Goal: Information Seeking & Learning: Learn about a topic

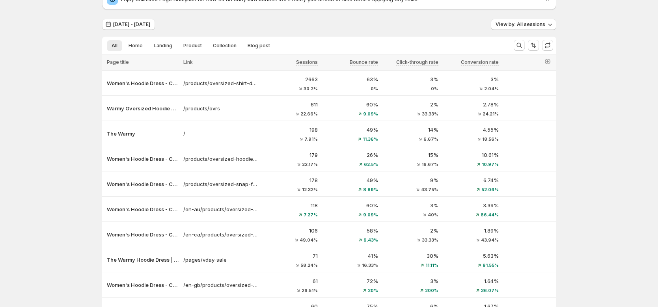
scroll to position [16, 0]
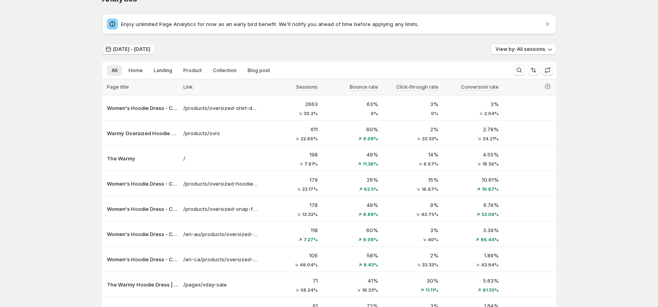
click at [149, 52] on span "[DATE] - [DATE]" at bounding box center [131, 49] width 37 height 6
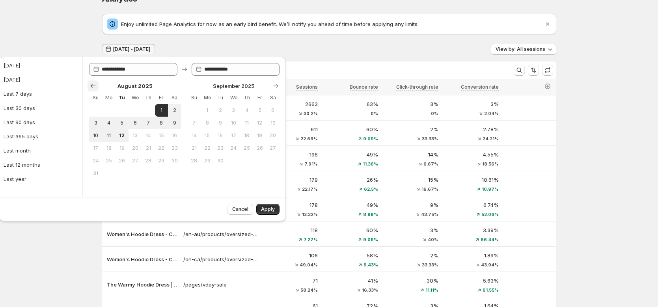
click at [94, 87] on icon "Show previous month, July 2025" at bounding box center [93, 86] width 8 height 8
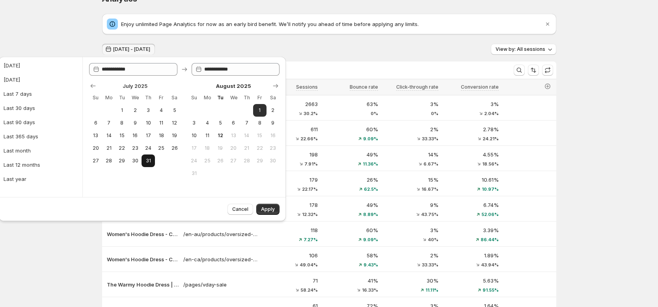
click at [146, 157] on button "31" at bounding box center [148, 161] width 13 height 13
type input "**********"
click at [267, 209] on span "Apply" at bounding box center [268, 209] width 14 height 6
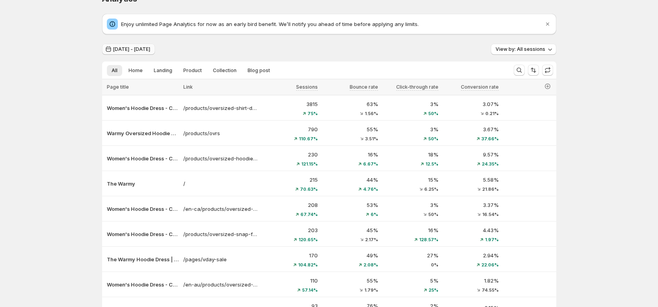
click at [138, 53] on button "Jul 31, 2025 - Jul 31, 2025" at bounding box center [128, 49] width 53 height 11
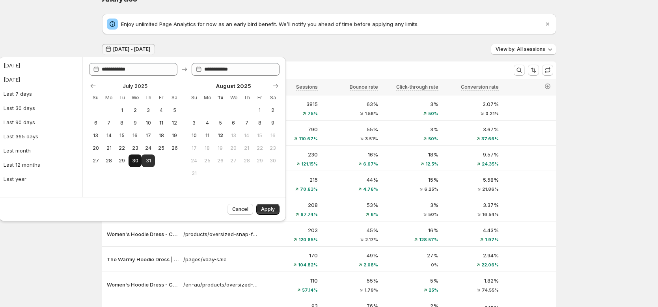
click at [138, 163] on button "30" at bounding box center [135, 161] width 13 height 13
type input "**********"
click at [271, 212] on span "Apply" at bounding box center [268, 209] width 14 height 6
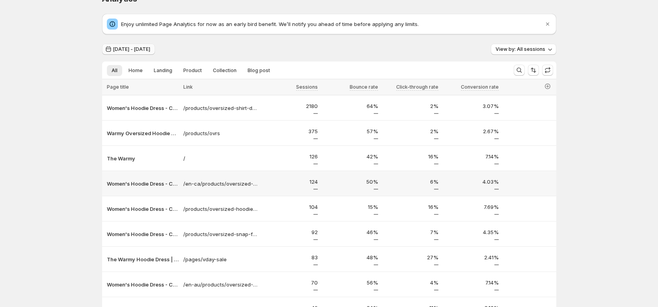
click at [147, 51] on span "Jul 30, 2025 - Jul 30, 2025" at bounding box center [131, 49] width 37 height 6
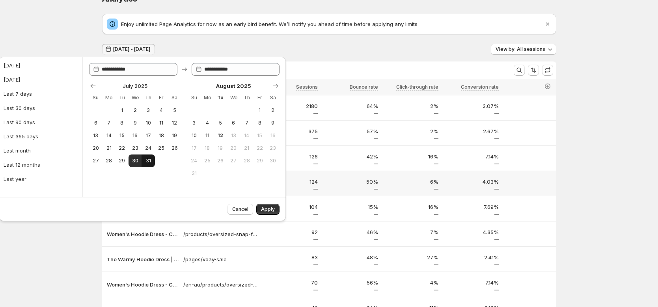
click at [148, 159] on span "31" at bounding box center [148, 161] width 7 height 6
type input "**********"
click at [148, 159] on span "31" at bounding box center [148, 161] width 7 height 6
type input "**********"
click at [264, 209] on span "Apply" at bounding box center [268, 209] width 14 height 6
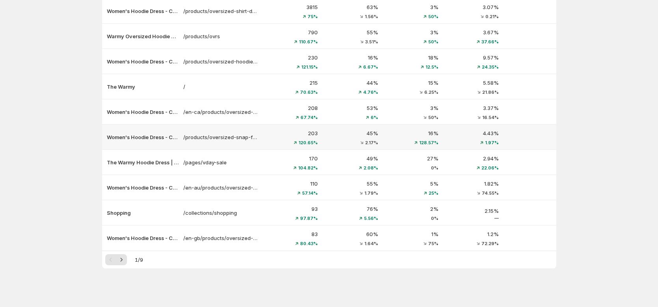
scroll to position [8, 0]
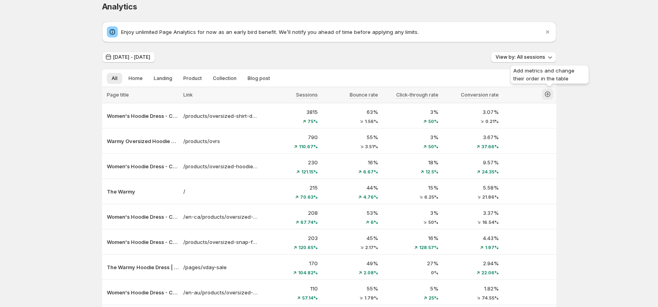
click at [552, 92] on icon "button" at bounding box center [548, 94] width 8 height 8
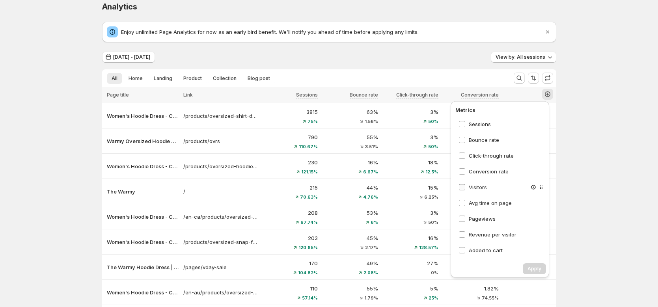
click at [480, 188] on span "Visitors" at bounding box center [478, 187] width 18 height 6
click at [483, 207] on div "Avg time on page" at bounding box center [502, 203] width 93 height 14
click at [487, 221] on span "Pageviews" at bounding box center [482, 219] width 27 height 6
click at [481, 204] on span "Avg time on page" at bounding box center [490, 203] width 43 height 6
click at [487, 232] on span "Revenue per visitor" at bounding box center [493, 235] width 48 height 6
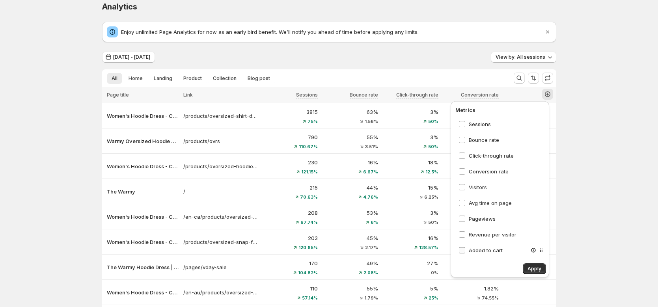
click at [490, 250] on span "Added to cart" at bounding box center [486, 250] width 34 height 6
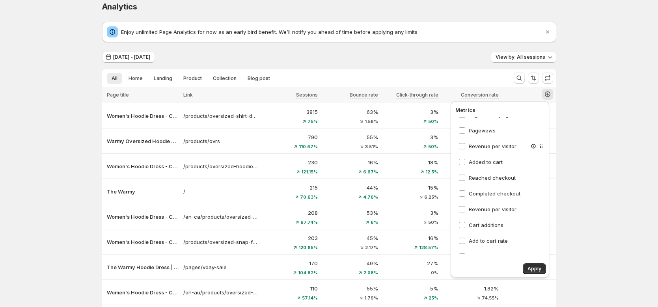
scroll to position [114, 0]
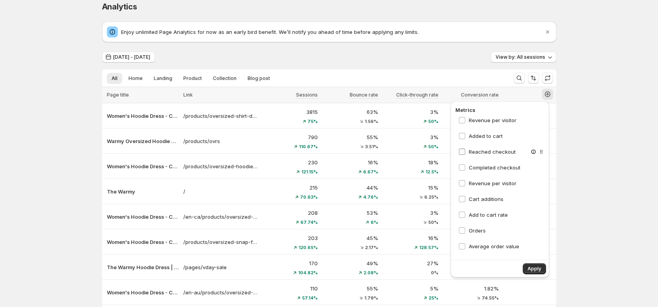
click at [488, 153] on span "Reached checkout" at bounding box center [492, 152] width 47 height 6
click at [490, 169] on span "Completed checkout" at bounding box center [495, 167] width 52 height 6
click at [489, 181] on span "Revenue per visitor" at bounding box center [493, 183] width 48 height 6
click at [491, 199] on span "Cart additions" at bounding box center [486, 199] width 35 height 6
click at [491, 216] on span "Add to cart rate" at bounding box center [488, 215] width 39 height 6
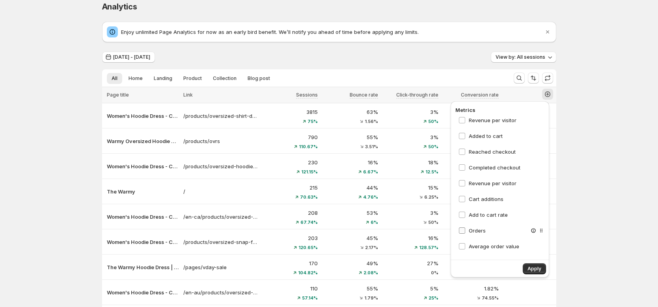
click at [477, 231] on span "Orders" at bounding box center [477, 231] width 17 height 6
click at [480, 243] on span "Average order value" at bounding box center [494, 246] width 50 height 6
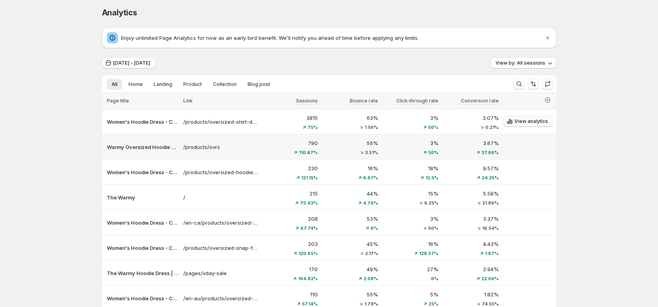
scroll to position [0, 0]
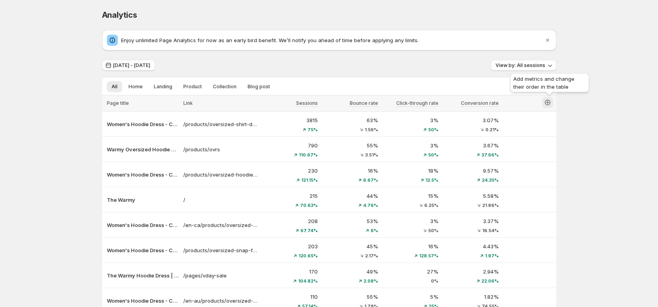
click at [552, 103] on icon "button" at bounding box center [548, 103] width 8 height 8
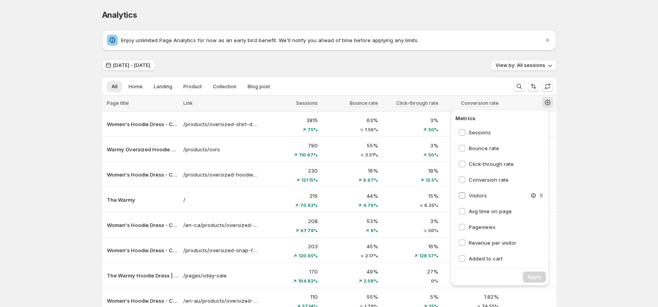
click at [480, 194] on span "Visitors" at bounding box center [478, 195] width 18 height 6
click at [482, 219] on div "Sessions Bounce rate Click-through rate Conversion rate Visitors Avg time on pa…" at bounding box center [502, 194] width 93 height 138
click at [483, 211] on span "Avg time on page" at bounding box center [490, 211] width 43 height 6
click at [484, 232] on div "Pageviews" at bounding box center [502, 227] width 93 height 14
click at [484, 229] on span "Pageviews" at bounding box center [482, 227] width 27 height 6
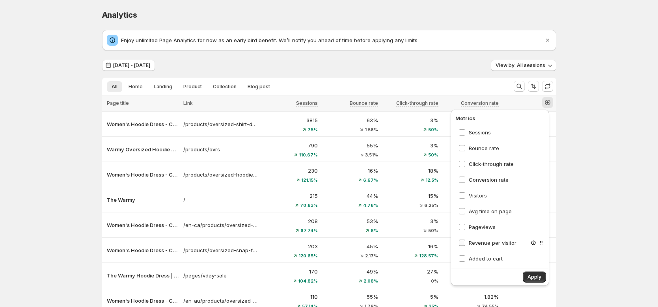
click at [485, 240] on span "Revenue per visitor" at bounding box center [493, 243] width 48 height 6
click at [487, 260] on span "Added to cart" at bounding box center [486, 259] width 34 height 6
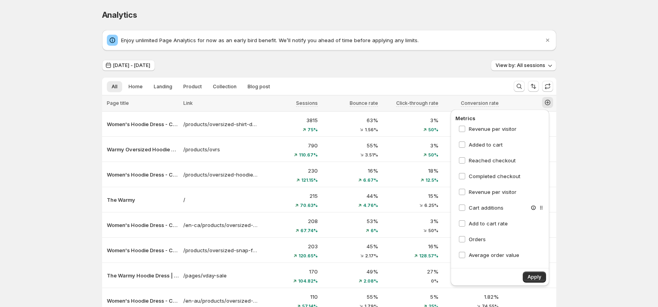
scroll to position [114, 0]
click at [491, 162] on span "Reached checkout" at bounding box center [492, 160] width 47 height 6
click at [491, 177] on span "Completed checkout" at bounding box center [495, 176] width 52 height 6
click at [489, 191] on span "Revenue per visitor" at bounding box center [493, 192] width 48 height 6
click at [487, 208] on span "Cart additions" at bounding box center [486, 207] width 35 height 6
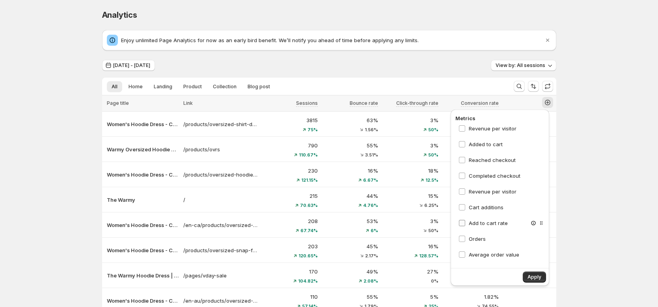
click at [485, 223] on span "Add to cart rate" at bounding box center [488, 223] width 39 height 6
click at [477, 240] on span "Orders" at bounding box center [477, 239] width 17 height 6
click at [484, 254] on span "Average order value" at bounding box center [494, 255] width 50 height 6
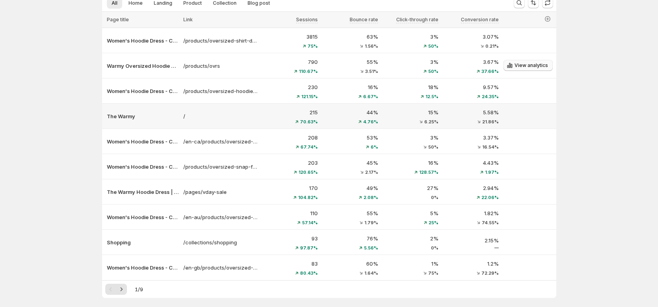
scroll to position [79, 0]
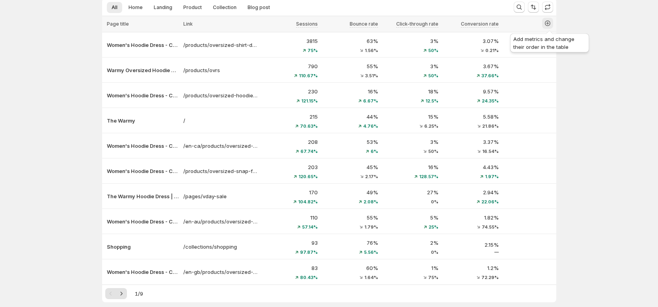
click at [551, 26] on icon "button" at bounding box center [548, 24] width 6 height 6
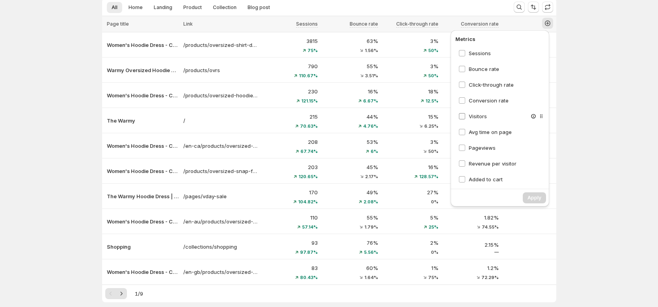
click at [486, 117] on span "Visitors" at bounding box center [478, 116] width 18 height 6
click at [485, 133] on span "Avg time on page" at bounding box center [490, 132] width 43 height 6
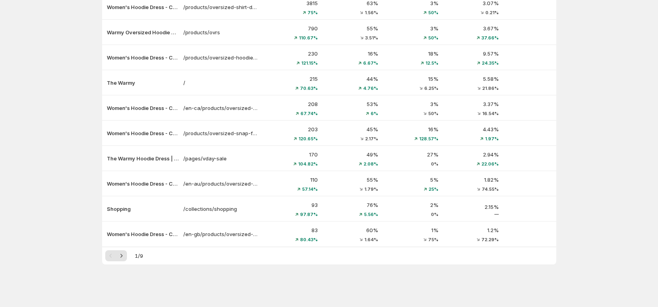
scroll to position [0, 0]
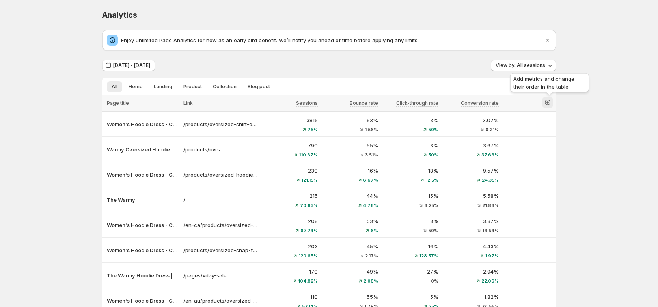
click at [551, 102] on icon "button" at bounding box center [548, 103] width 6 height 6
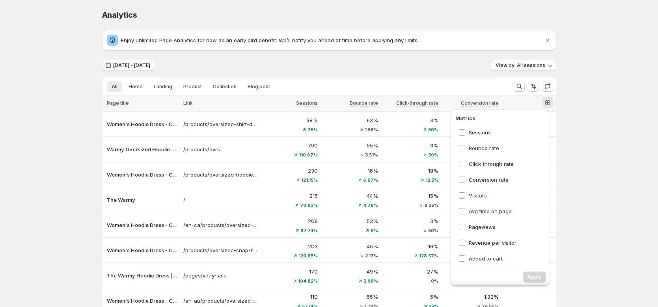
click at [471, 200] on div "Visitors" at bounding box center [502, 196] width 93 height 14
click at [478, 199] on span "Visitors" at bounding box center [478, 196] width 18 height 8
click at [482, 212] on span "Avg time on page" at bounding box center [490, 211] width 43 height 6
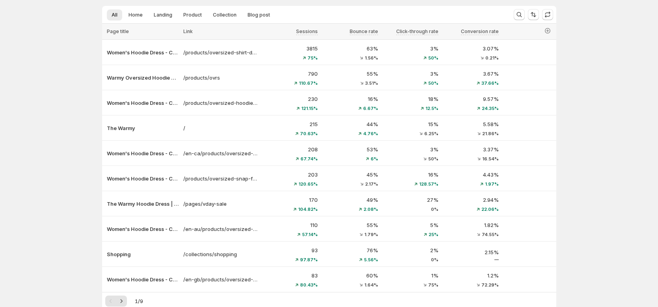
scroll to position [71, 0]
click at [552, 34] on icon "button" at bounding box center [548, 32] width 8 height 8
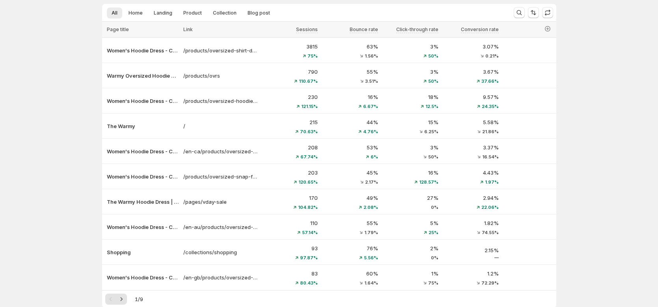
scroll to position [54, 0]
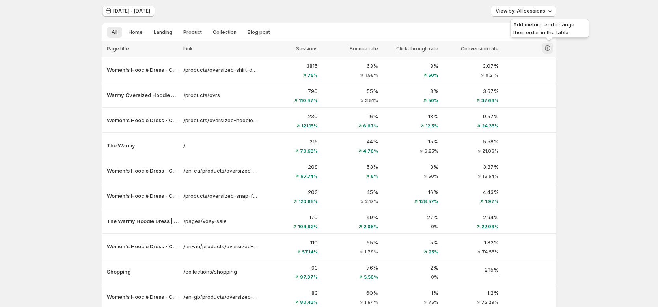
click at [549, 49] on icon "button" at bounding box center [548, 48] width 8 height 8
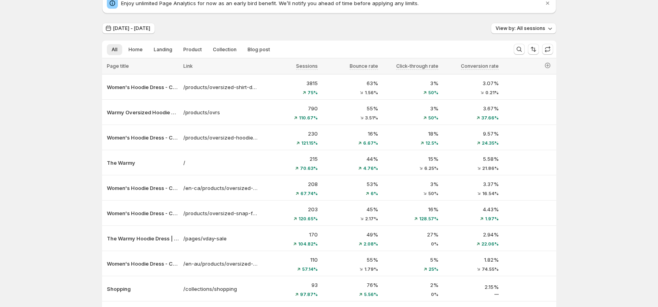
scroll to position [33, 0]
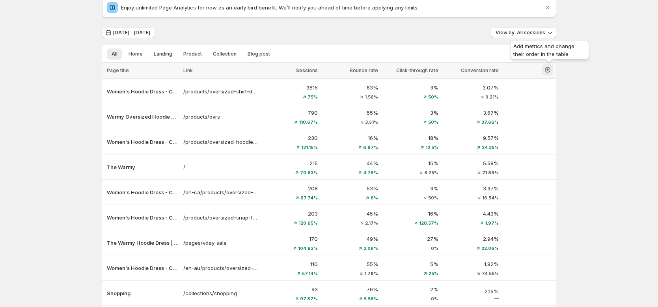
click at [551, 70] on icon "button" at bounding box center [548, 70] width 6 height 6
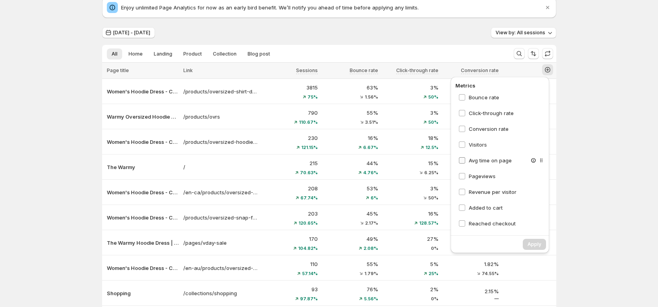
scroll to position [20, 0]
click at [480, 141] on span "Visitors" at bounding box center [478, 143] width 18 height 6
click at [480, 156] on span "Avg time on page" at bounding box center [490, 159] width 43 height 6
click at [483, 172] on span "Pageviews" at bounding box center [482, 175] width 27 height 6
click at [488, 190] on span "Revenue per visitor" at bounding box center [493, 190] width 48 height 6
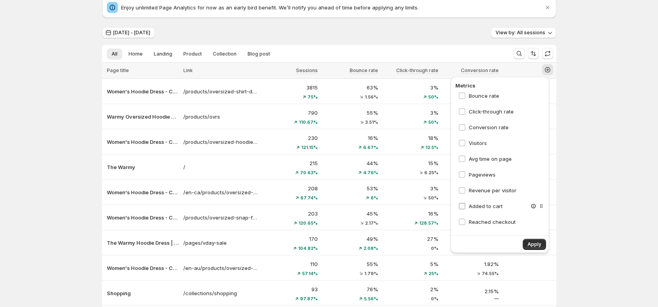
click at [493, 203] on span "Added to cart" at bounding box center [486, 206] width 34 height 6
click at [496, 225] on span "Reached checkout" at bounding box center [492, 222] width 47 height 6
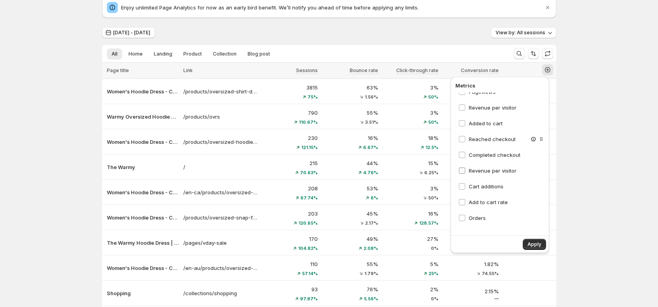
scroll to position [114, 0]
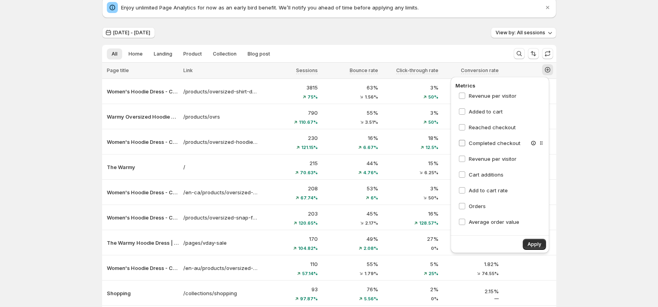
click at [503, 145] on span "Completed checkout" at bounding box center [495, 143] width 52 height 6
click at [499, 156] on span "Revenue per visitor" at bounding box center [493, 159] width 48 height 6
click at [488, 172] on span "Cart additions" at bounding box center [486, 175] width 35 height 6
click at [485, 191] on span "Add to cart rate" at bounding box center [488, 190] width 39 height 6
click at [481, 211] on div "Orders" at bounding box center [502, 206] width 93 height 14
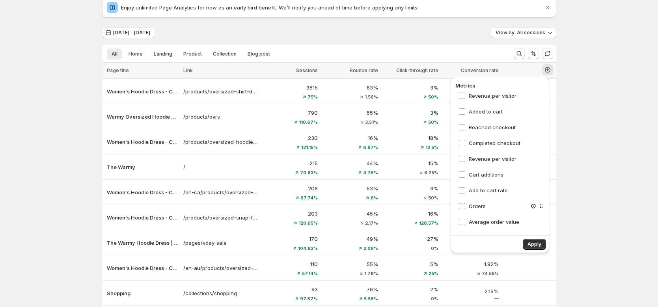
click at [482, 206] on span "Orders" at bounding box center [477, 206] width 17 height 6
click at [483, 230] on div "Sessions Bounce rate Click-through rate Conversion rate Visitors Avg time on pa…" at bounding box center [502, 162] width 93 height 138
click at [484, 226] on span "Average order value" at bounding box center [494, 222] width 50 height 8
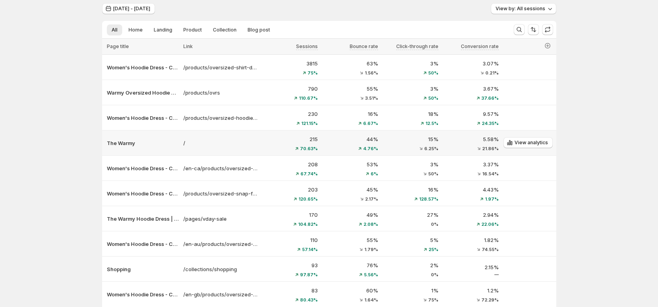
scroll to position [0, 0]
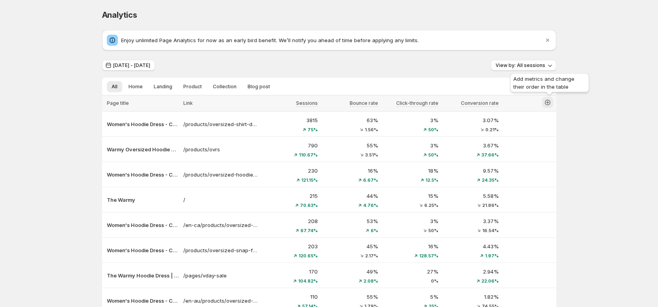
click at [551, 102] on icon "button" at bounding box center [548, 103] width 8 height 8
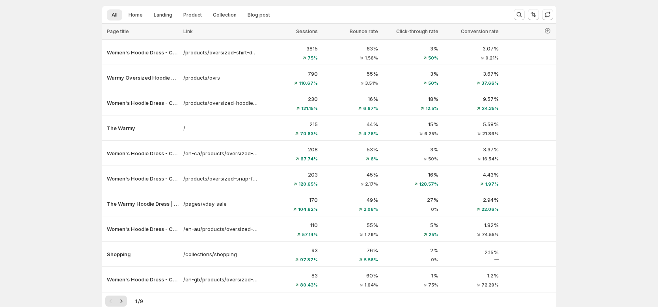
scroll to position [57, 0]
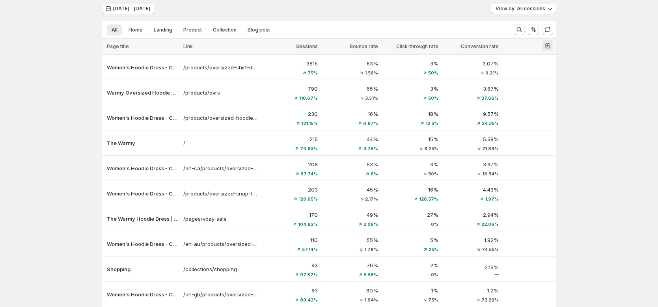
click at [552, 48] on icon "button" at bounding box center [548, 46] width 8 height 8
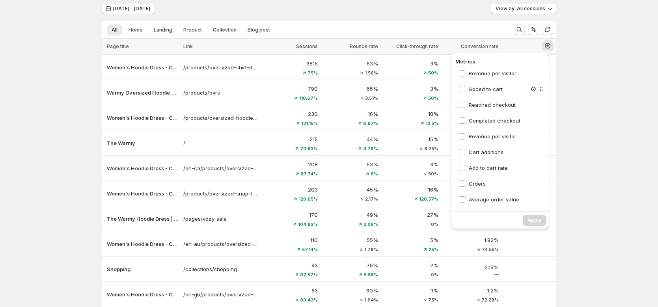
scroll to position [114, 0]
click at [495, 198] on span "Average order value" at bounding box center [494, 198] width 50 height 6
click at [476, 178] on span "Orders" at bounding box center [477, 182] width 17 height 8
click at [484, 141] on div "Revenue per visitor" at bounding box center [502, 135] width 93 height 14
click at [482, 163] on span "Add to cart rate" at bounding box center [488, 166] width 39 height 6
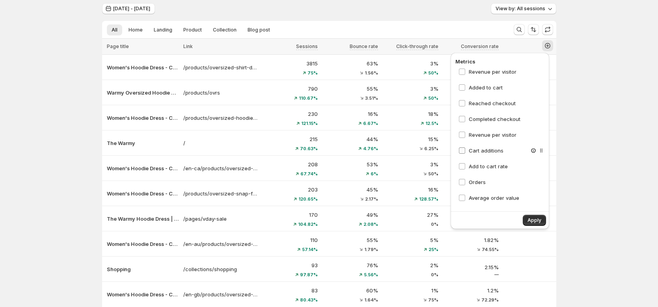
click at [482, 150] on span "Cart additions" at bounding box center [486, 151] width 35 height 6
click at [487, 136] on span "Revenue per visitor" at bounding box center [493, 135] width 48 height 6
click at [492, 123] on div "Completed checkout" at bounding box center [502, 119] width 93 height 14
click at [494, 117] on span "Completed checkout" at bounding box center [495, 119] width 52 height 6
click at [494, 105] on span "Reached checkout" at bounding box center [492, 103] width 47 height 6
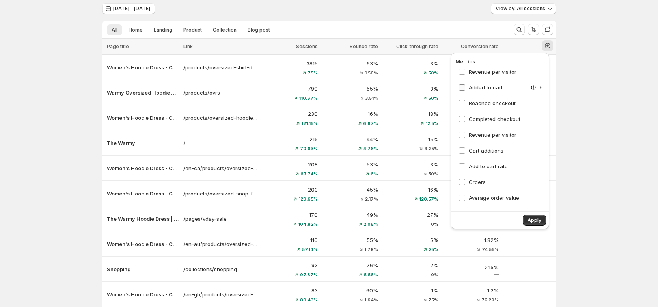
click at [496, 89] on span "Added to cart" at bounding box center [486, 87] width 34 height 6
click at [497, 77] on div "Revenue per visitor" at bounding box center [502, 72] width 93 height 14
click at [497, 73] on span "Revenue per visitor" at bounding box center [493, 72] width 48 height 6
click at [490, 105] on span "Pageviews" at bounding box center [482, 102] width 27 height 6
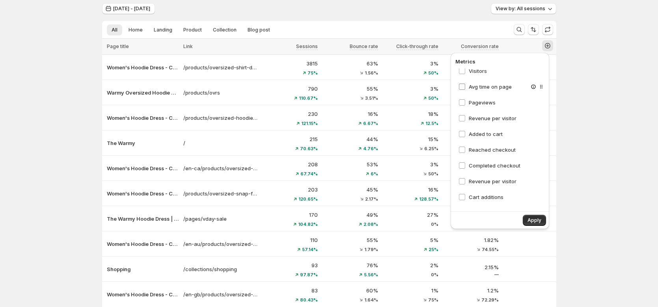
click at [492, 88] on span "Avg time on page" at bounding box center [490, 87] width 43 height 6
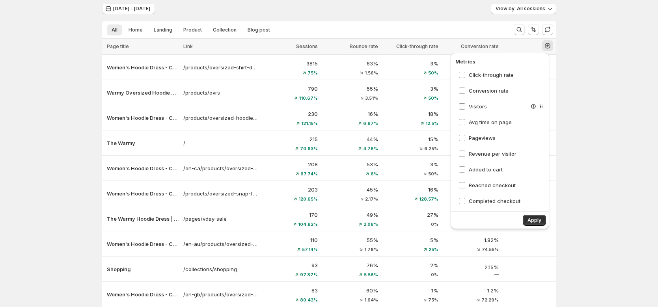
click at [483, 105] on span "Visitors" at bounding box center [478, 106] width 18 height 6
click at [642, 124] on div "Analytics. This page is ready Analytics Enjoy unlimited Page Analytics for now …" at bounding box center [329, 155] width 658 height 424
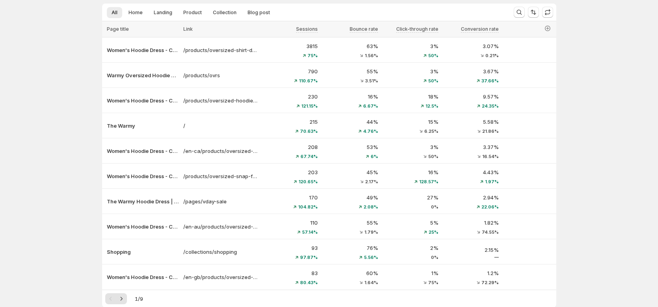
scroll to position [71, 0]
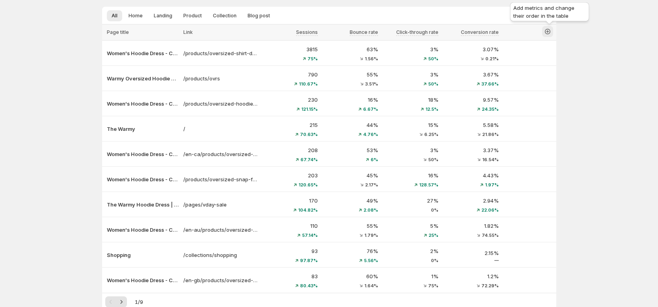
click at [551, 31] on icon "button" at bounding box center [548, 32] width 8 height 8
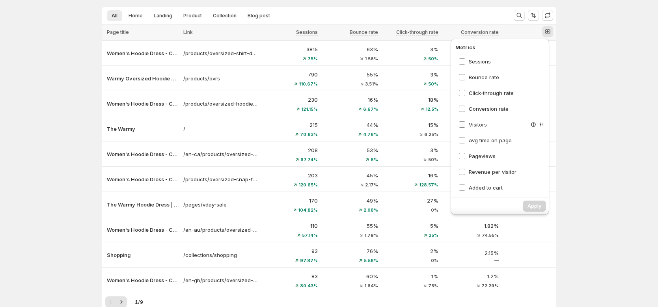
click at [473, 127] on span "Visitors" at bounding box center [478, 124] width 18 height 6
click at [486, 140] on span "Avg time on page" at bounding box center [490, 140] width 43 height 6
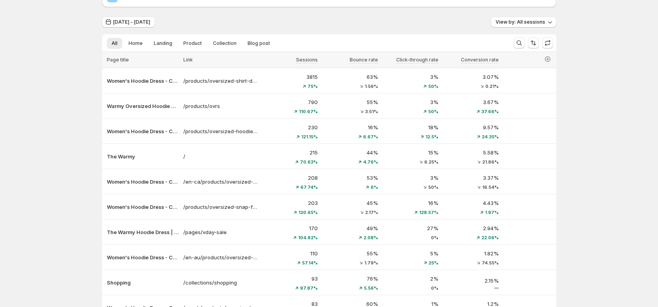
scroll to position [32, 0]
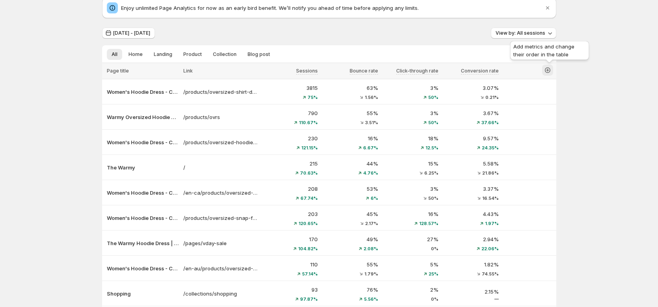
click at [552, 73] on icon "button" at bounding box center [548, 70] width 8 height 8
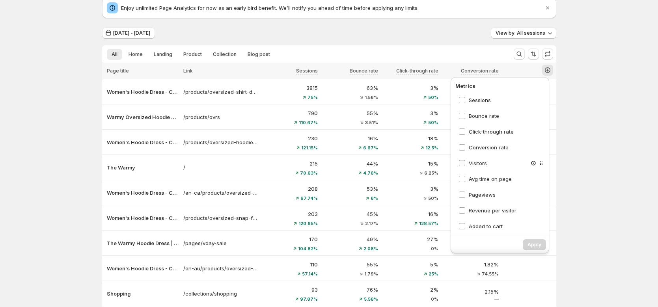
click at [478, 162] on span "Visitors" at bounding box center [478, 163] width 18 height 6
click at [479, 176] on span "Avg time on page" at bounding box center [490, 179] width 43 height 6
click at [487, 196] on span "Pageviews" at bounding box center [482, 195] width 27 height 6
click at [487, 214] on span "Revenue per visitor" at bounding box center [493, 211] width 48 height 8
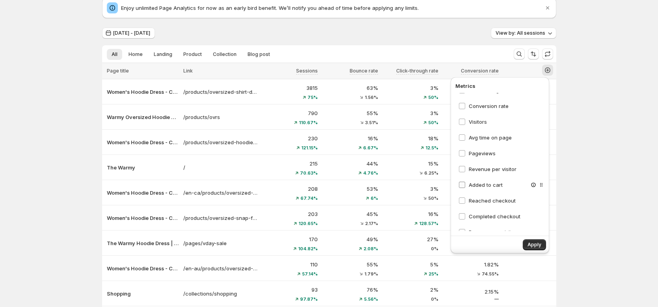
click at [484, 184] on span "Added to cart" at bounding box center [486, 185] width 34 height 6
click at [488, 199] on span "Reached checkout" at bounding box center [492, 201] width 47 height 6
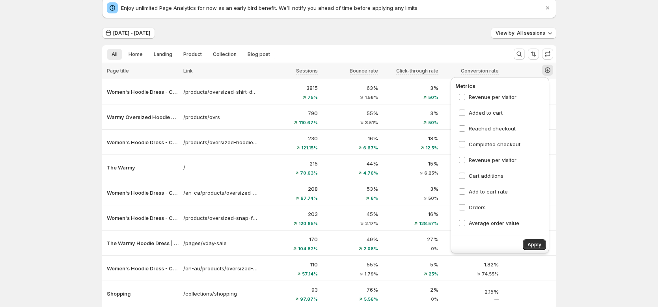
scroll to position [114, 0]
click at [493, 140] on span "Completed checkout" at bounding box center [495, 144] width 52 height 8
click at [488, 159] on span "Revenue per visitor" at bounding box center [493, 159] width 48 height 6
click at [487, 175] on span "Cart additions" at bounding box center [486, 175] width 35 height 6
click at [488, 193] on span "Add to cart rate" at bounding box center [488, 191] width 39 height 6
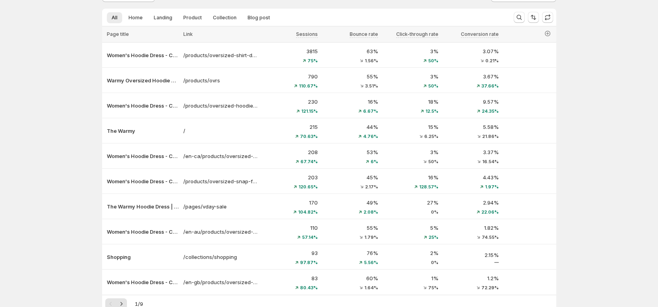
scroll to position [68, 0]
click at [550, 37] on icon "button" at bounding box center [548, 34] width 8 height 8
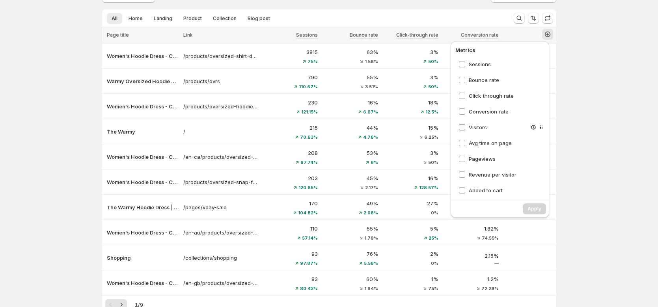
click at [482, 131] on span "Visitors" at bounding box center [478, 127] width 18 height 8
click at [484, 142] on span "Avg time on page" at bounding box center [490, 143] width 43 height 6
click at [488, 157] on span "Pageviews" at bounding box center [482, 159] width 27 height 6
click at [491, 175] on span "Revenue per visitor" at bounding box center [493, 175] width 48 height 6
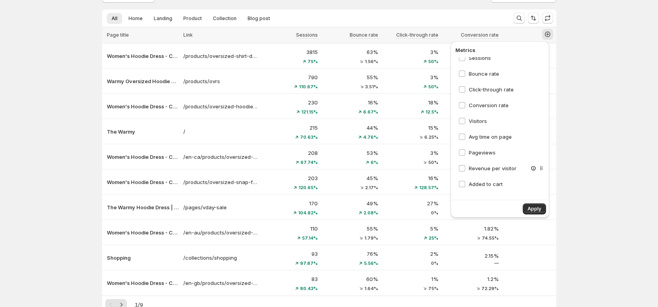
scroll to position [9, 0]
click at [491, 183] on span "Added to cart" at bounding box center [486, 182] width 34 height 6
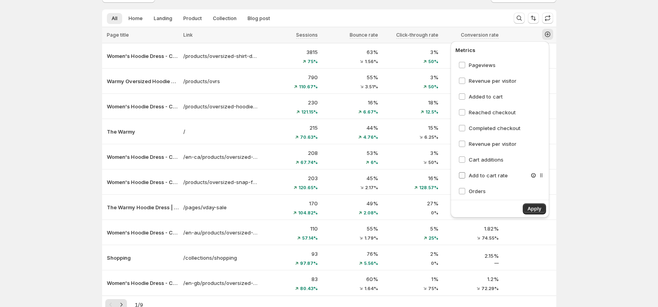
scroll to position [100, 0]
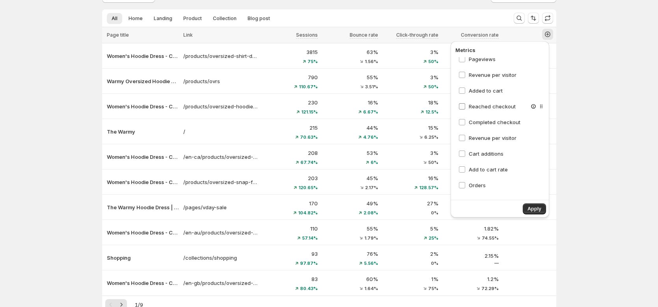
click at [491, 108] on span "Reached checkout" at bounding box center [492, 106] width 47 height 6
click at [487, 122] on span "Completed checkout" at bounding box center [495, 122] width 52 height 6
click at [486, 138] on span "Revenue per visitor" at bounding box center [493, 138] width 48 height 6
click at [487, 152] on span "Cart additions" at bounding box center [486, 154] width 35 height 6
click at [486, 170] on span "Add to cart rate" at bounding box center [488, 169] width 39 height 6
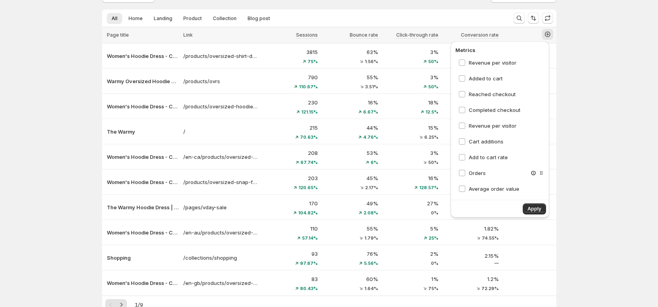
scroll to position [113, 0]
click at [479, 172] on span "Orders" at bounding box center [477, 172] width 17 height 6
click at [484, 186] on span "Average order value" at bounding box center [494, 188] width 50 height 6
click at [536, 210] on span "Apply" at bounding box center [535, 209] width 14 height 6
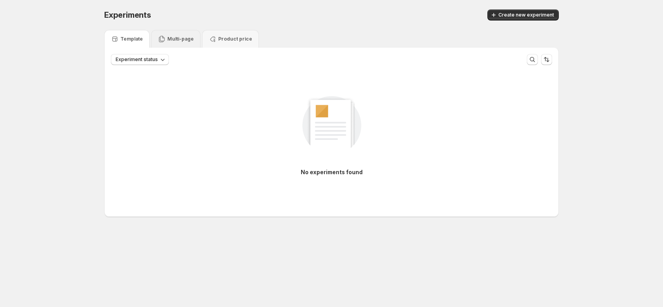
click at [169, 45] on div "Multi-page" at bounding box center [175, 39] width 49 height 18
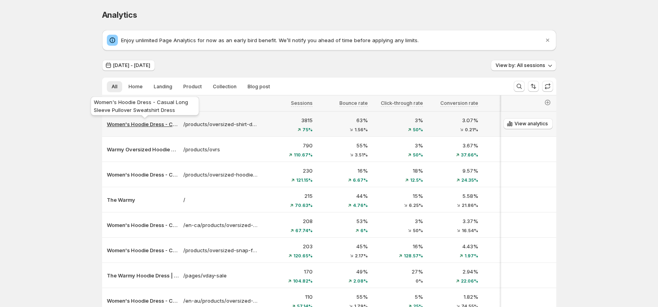
click at [139, 121] on p "Women's Hoodie Dress - Casual Long Sleeve Pullover Sweatshirt Dress" at bounding box center [143, 124] width 72 height 8
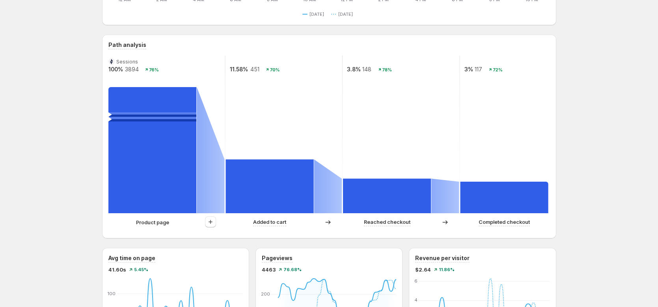
scroll to position [168, 0]
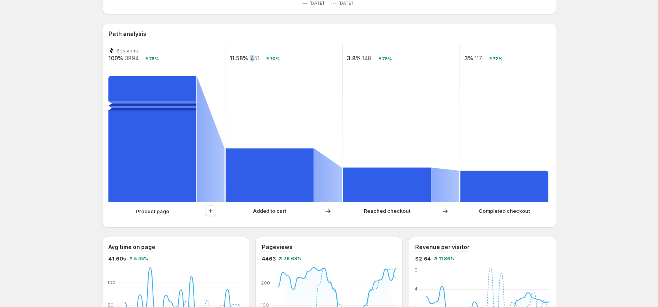
drag, startPoint x: 252, startPoint y: 59, endPoint x: 277, endPoint y: 63, distance: 25.2
click at [262, 60] on g "Sessions 100% 3894 76% 11.58% 451 70% 3.8% 148 78% 3% 117 72%" at bounding box center [343, 124] width 470 height 158
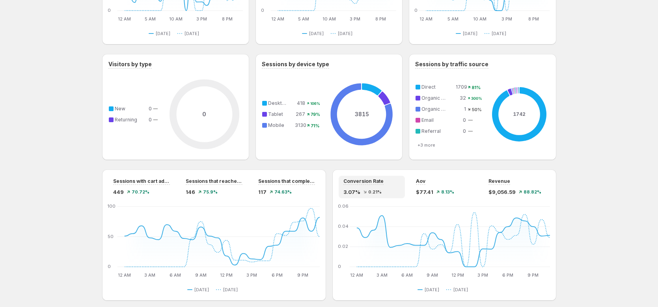
scroll to position [489, 0]
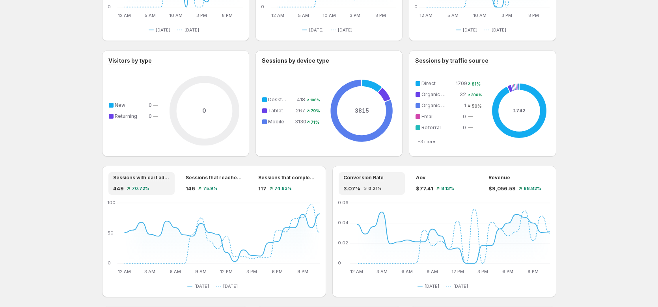
click at [147, 186] on span "70.72%" at bounding box center [141, 188] width 18 height 5
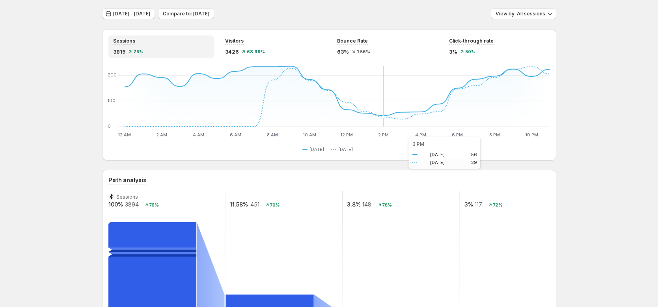
scroll to position [16, 0]
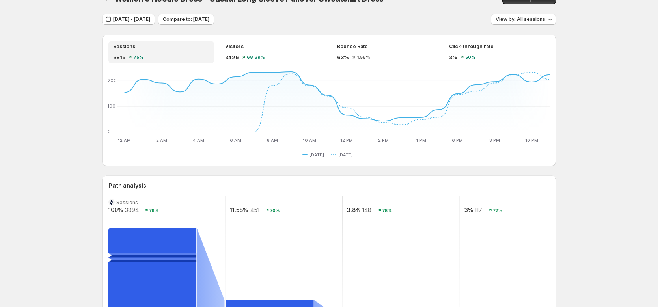
drag, startPoint x: 366, startPoint y: 212, endPoint x: 378, endPoint y: 212, distance: 12.2
click at [368, 212] on text "148" at bounding box center [366, 210] width 9 height 7
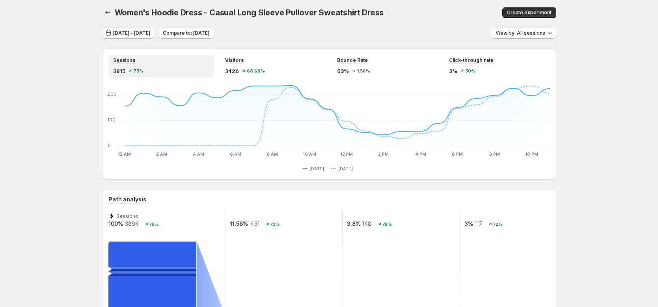
scroll to position [0, 0]
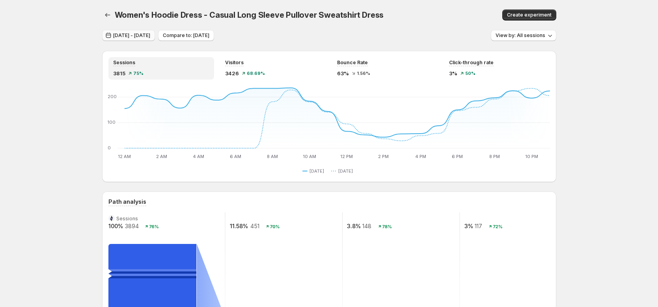
click at [127, 37] on span "Jul 31, 2025 - Jul 31, 2025" at bounding box center [131, 35] width 37 height 6
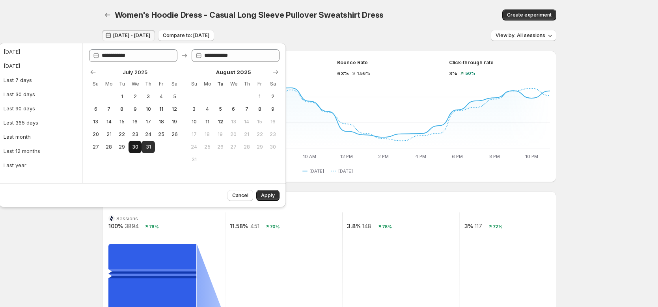
click at [136, 146] on span "30" at bounding box center [135, 147] width 7 height 6
type input "**********"
click at [259, 94] on span "1" at bounding box center [259, 96] width 7 height 6
type input "**********"
click at [271, 194] on span "Apply" at bounding box center [268, 195] width 14 height 6
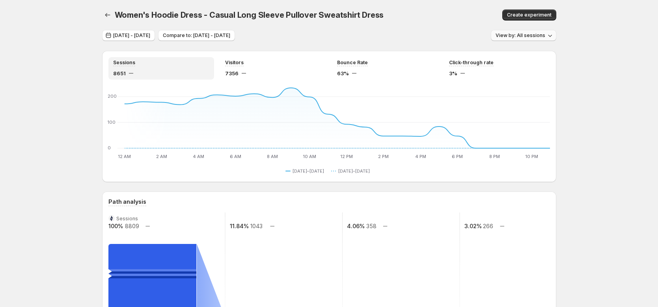
click at [534, 37] on span "View by: All sessions" at bounding box center [521, 35] width 50 height 6
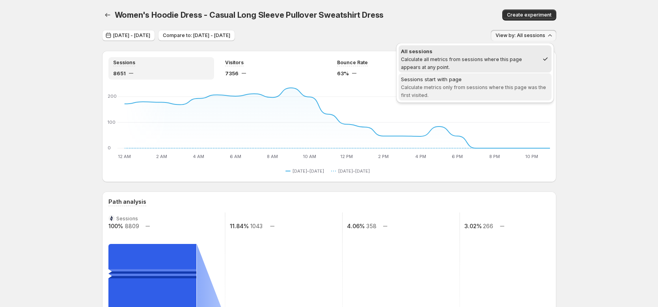
click at [487, 81] on div "Sessions start with page" at bounding box center [475, 79] width 148 height 8
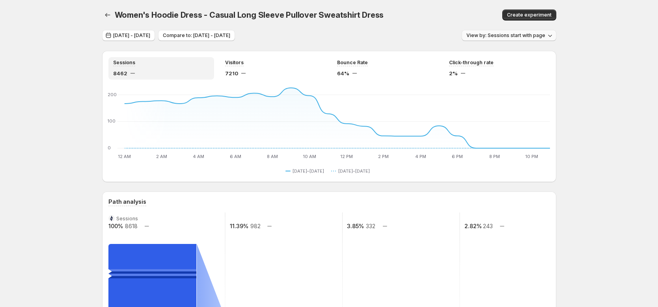
click at [534, 33] on span "View by: Sessions start with page" at bounding box center [506, 35] width 79 height 6
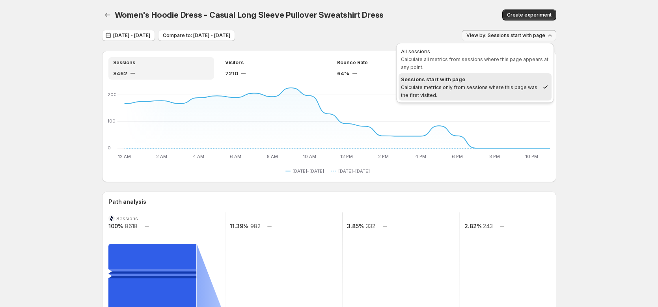
click at [510, 50] on div "All sessions" at bounding box center [475, 51] width 148 height 8
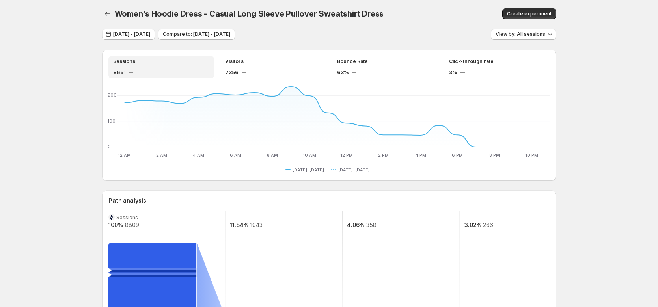
scroll to position [2, 0]
click at [513, 31] on span "View by: All sessions" at bounding box center [521, 34] width 50 height 6
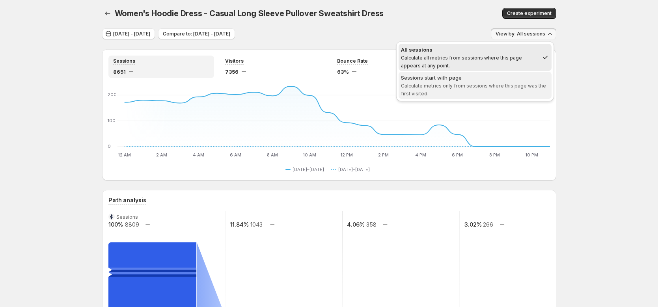
click at [478, 81] on span "Sessions start with page Calculate metrics only from sessions where this page w…" at bounding box center [475, 86] width 148 height 24
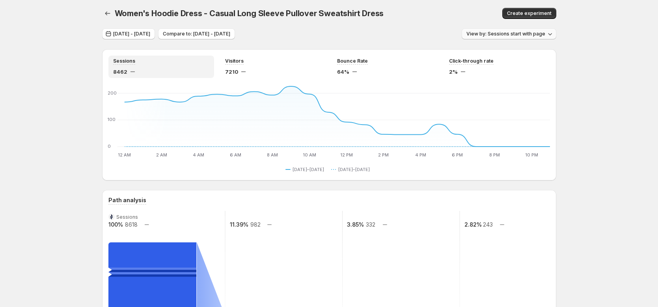
click at [535, 35] on span "View by: Sessions start with page" at bounding box center [506, 34] width 79 height 6
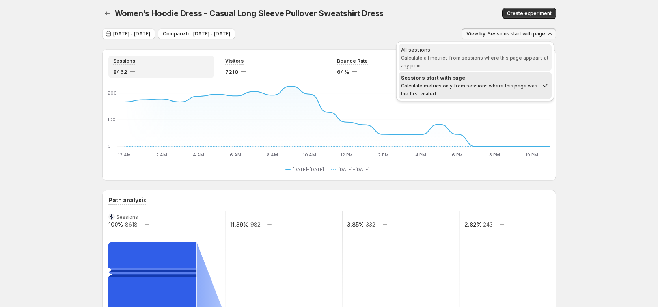
click at [489, 60] on span "Calculate all metrics from sessions where this page appears at any point." at bounding box center [475, 62] width 148 height 14
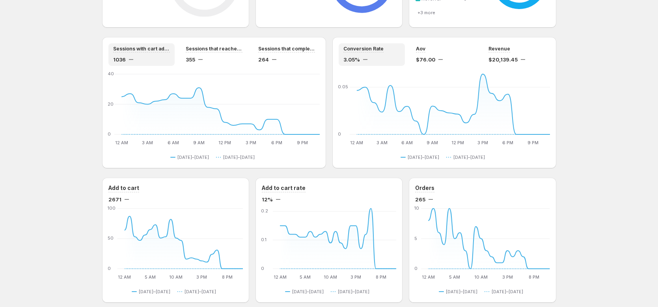
scroll to position [620, 0]
